Goal: Task Accomplishment & Management: Manage account settings

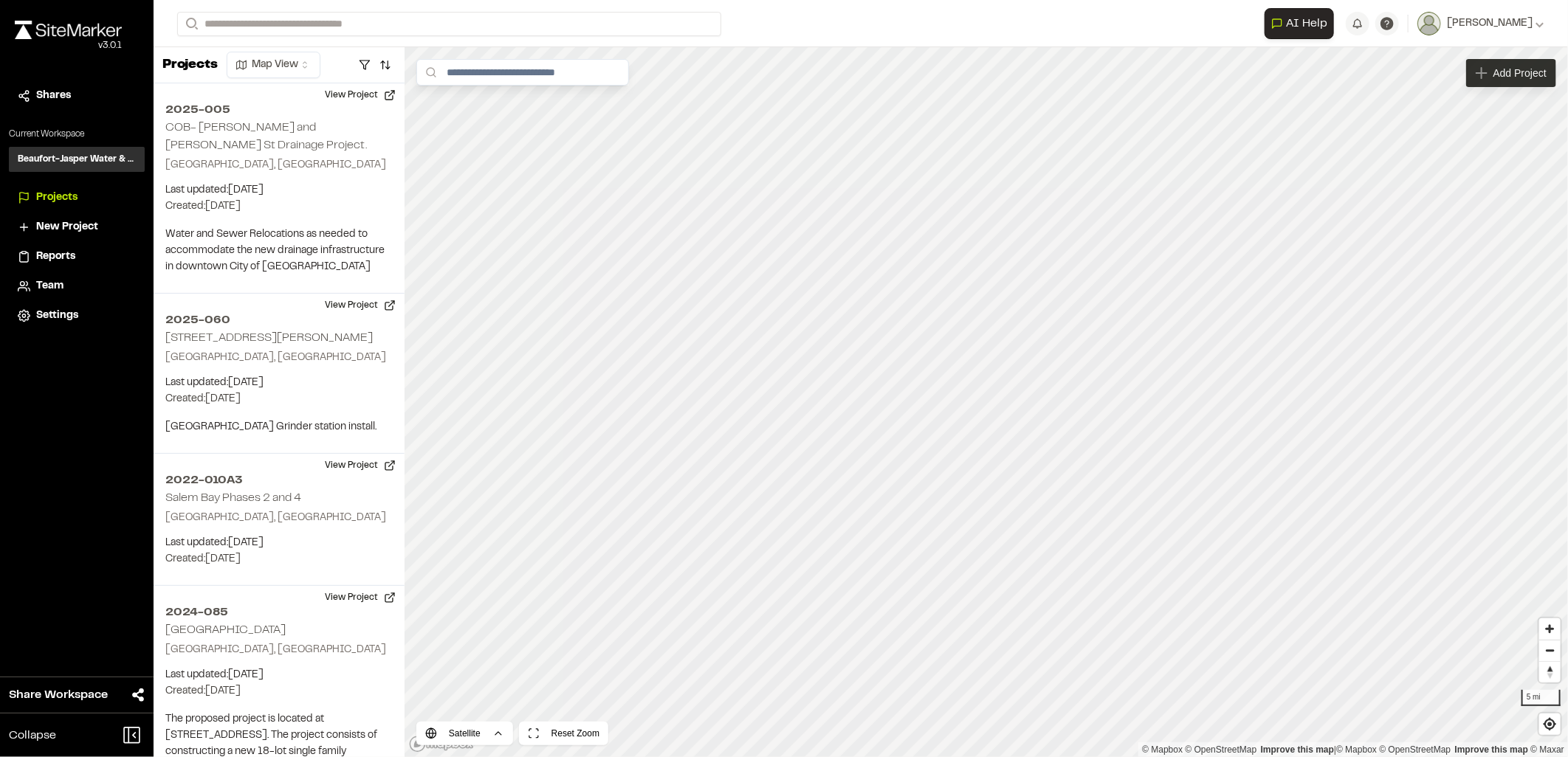
click at [1513, 75] on span "Add Project" at bounding box center [1520, 72] width 53 height 15
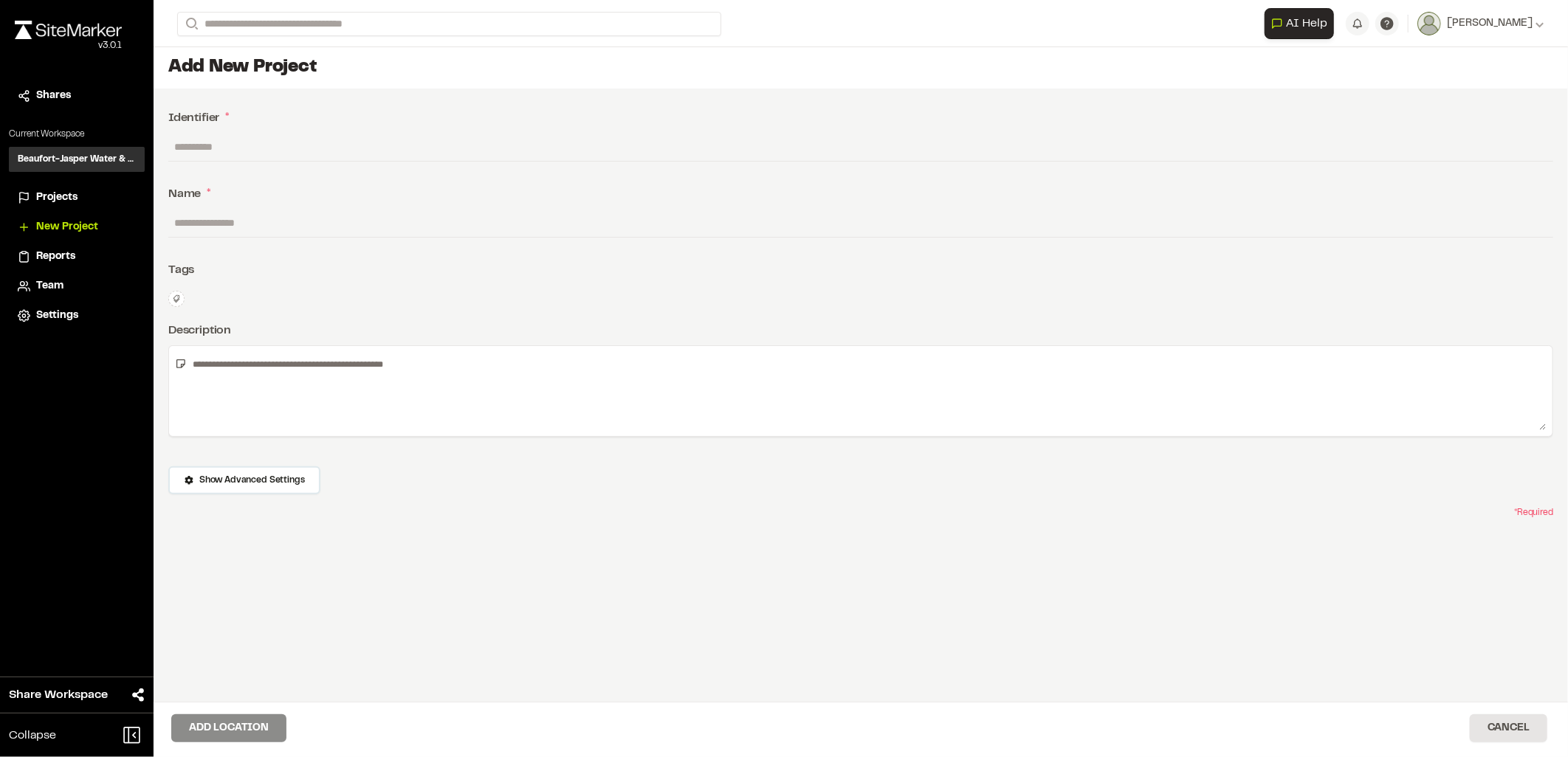
click at [79, 44] on div "v 3.0.1" at bounding box center [68, 45] width 107 height 13
click at [124, 28] on div "Close sidebar v 3.0.1" at bounding box center [76, 47] width 153 height 70
click at [67, 15] on div "Close sidebar v 3.0.1" at bounding box center [76, 47] width 153 height 70
click at [74, 190] on span "Projects" at bounding box center [56, 198] width 41 height 16
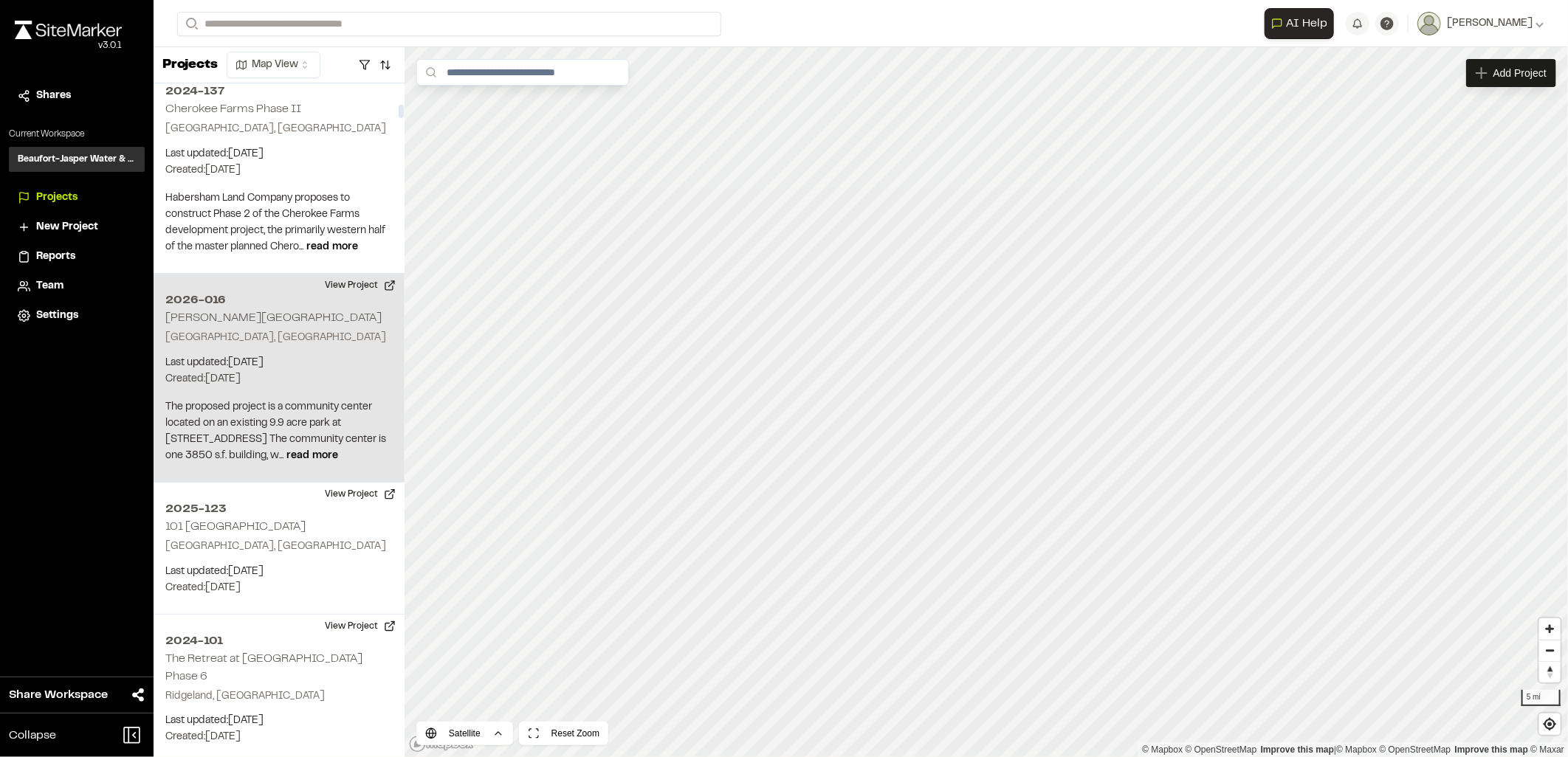
scroll to position [1230, 0]
